Goal: Task Accomplishment & Management: Manage account settings

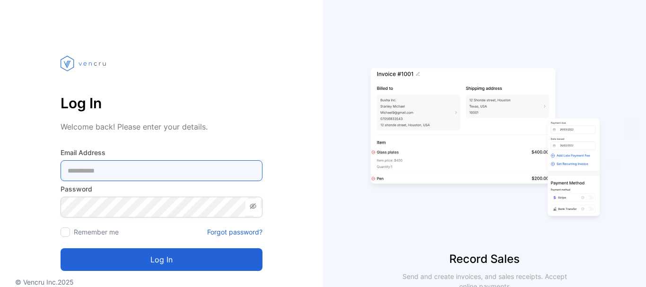
type Address-inputemail "**********"
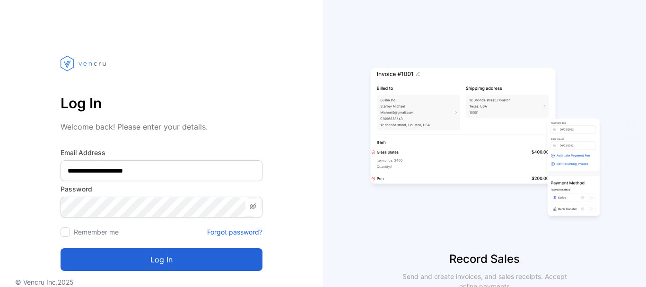
click at [151, 247] on div "Log in" at bounding box center [162, 254] width 202 height 34
click at [154, 256] on button "Log in" at bounding box center [162, 259] width 202 height 23
